Goal: Task Accomplishment & Management: Manage account settings

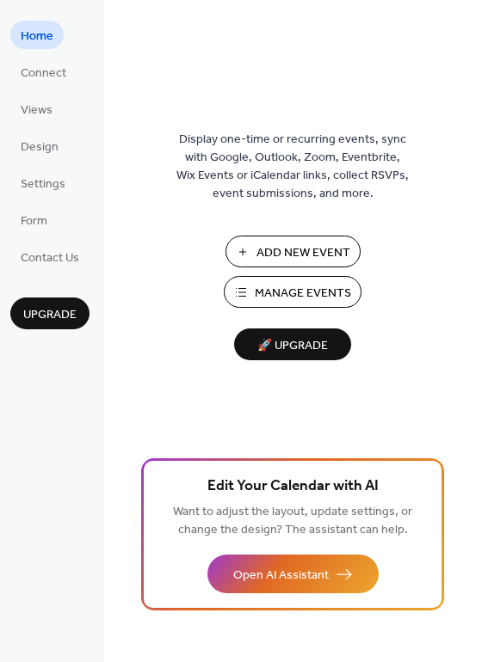
click at [292, 293] on span "Manage Events" at bounding box center [303, 294] width 96 height 18
click at [284, 292] on span "Manage Events" at bounding box center [303, 294] width 96 height 18
